Goal: Check status: Check status

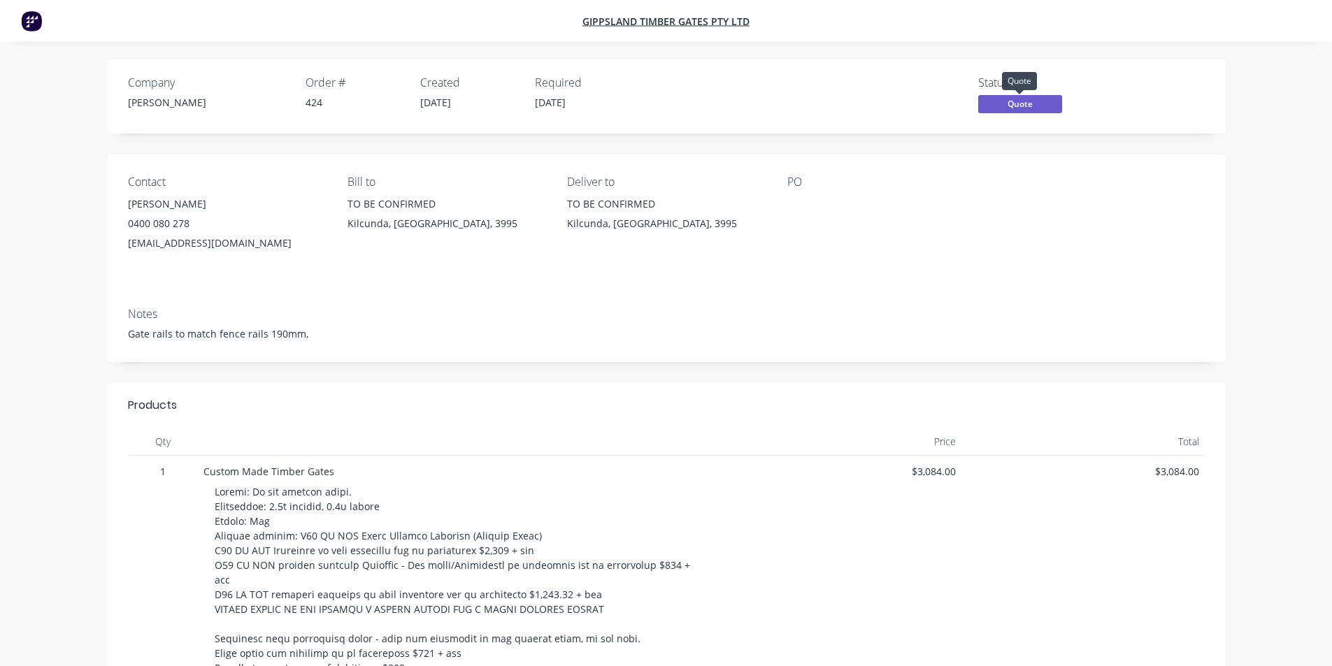
click at [1009, 105] on span "Quote" at bounding box center [1020, 103] width 84 height 17
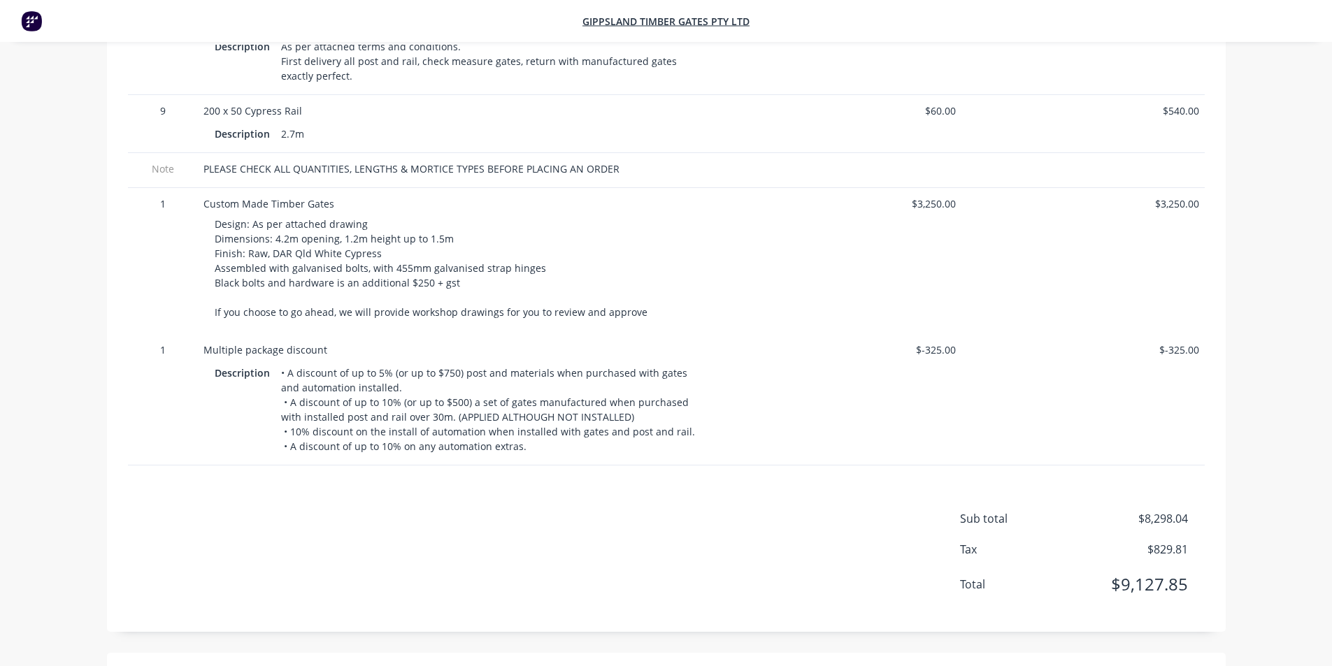
scroll to position [840, 0]
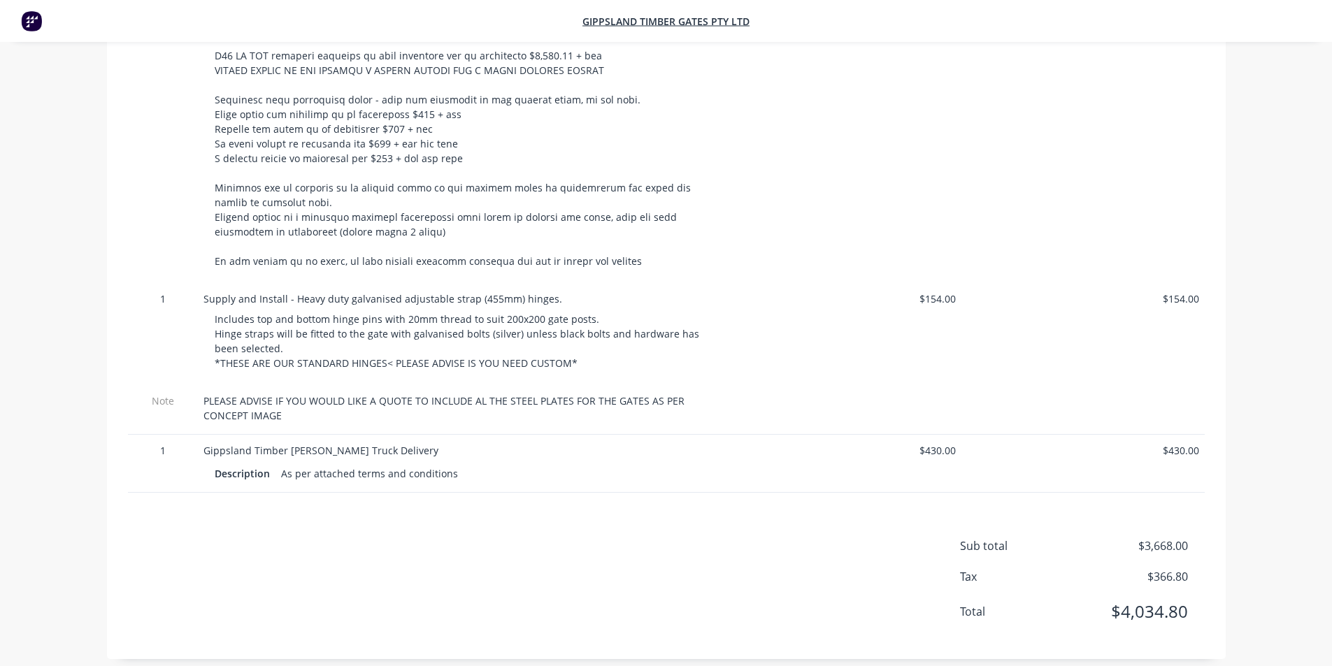
scroll to position [629, 0]
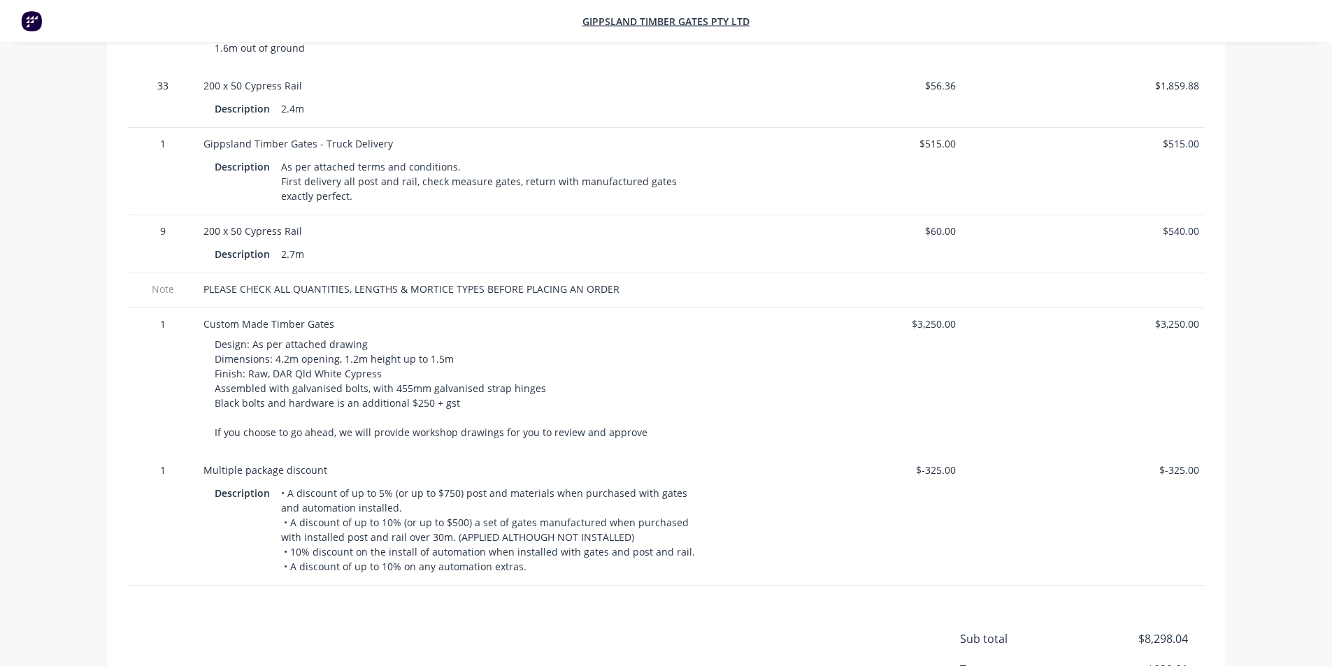
scroll to position [840, 0]
